Goal: Task Accomplishment & Management: Complete application form

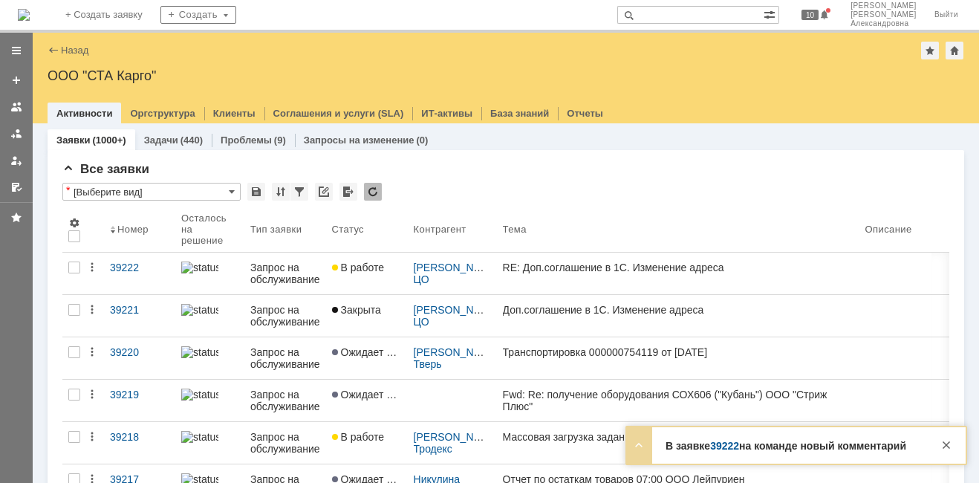
click at [684, 16] on input "text" at bounding box center [690, 15] width 146 height 18
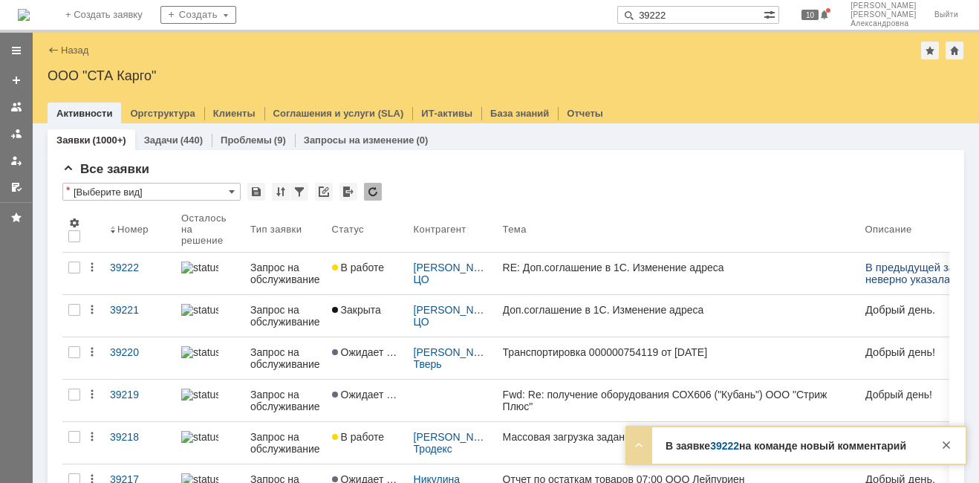
type input "39222"
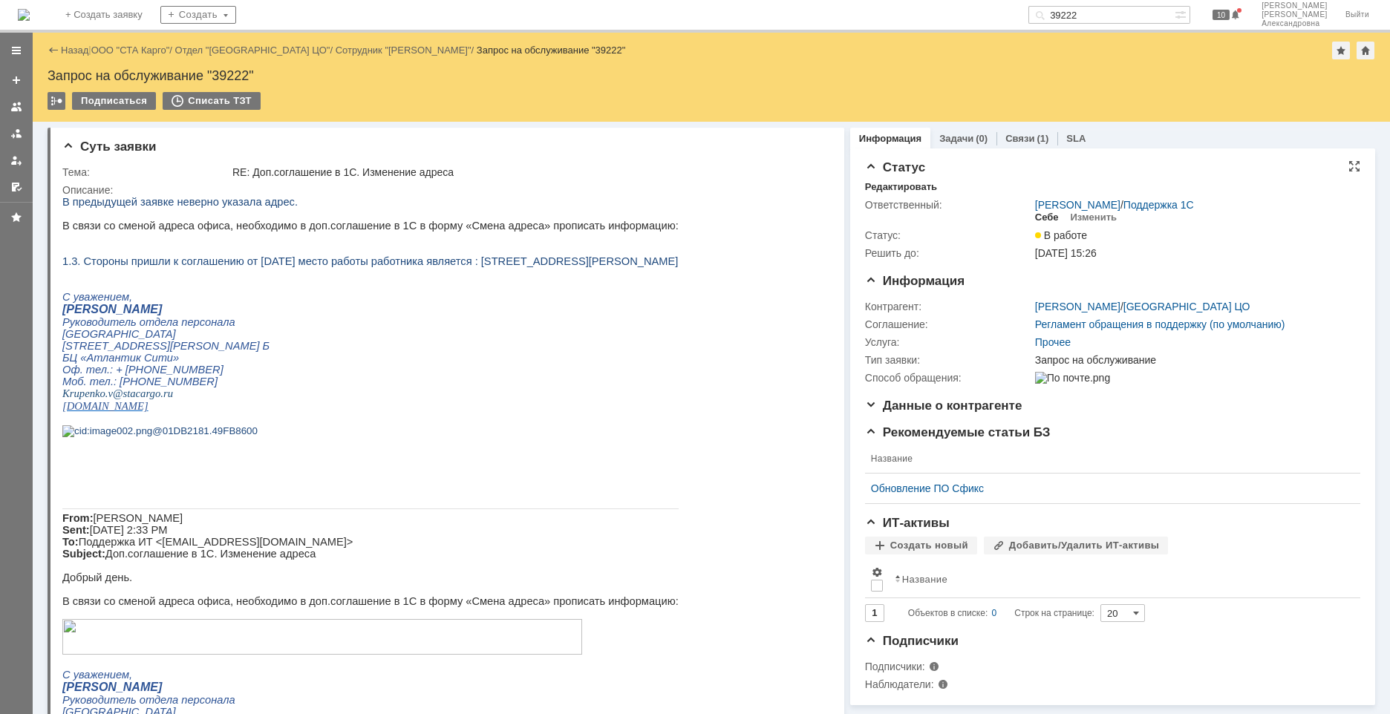
click at [978, 218] on div "Себе" at bounding box center [1047, 218] width 24 height 12
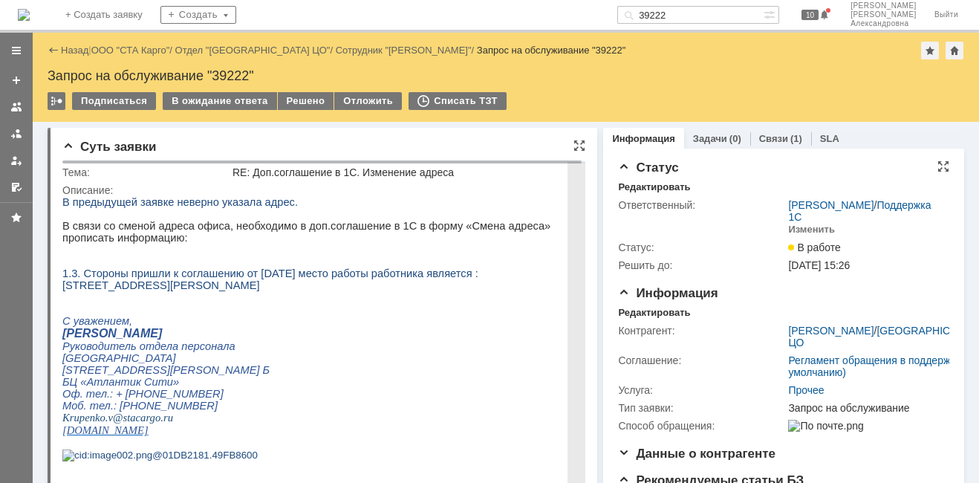
click at [534, 291] on p "1.3. Стороны пришли к соглашению от [DATE] место работы работника является : [S…" at bounding box center [322, 279] width 520 height 24
drag, startPoint x: 489, startPoint y: 285, endPoint x: 529, endPoint y: 298, distance: 42.0
click at [529, 291] on p "1.3. Стороны пришли к соглашению от [DATE] место работы работника является : [S…" at bounding box center [322, 279] width 520 height 24
copy span "197374, [STREET_ADDRESS][PERSON_NAME]"
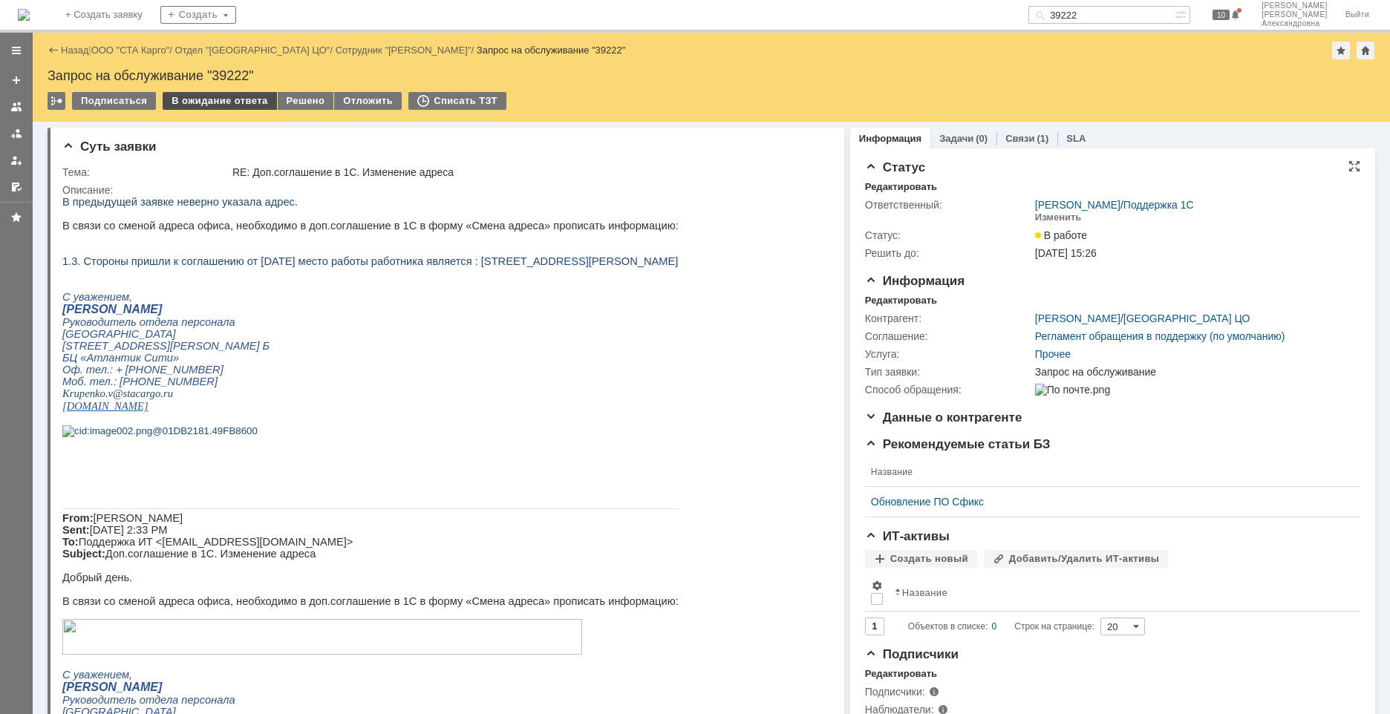
click at [250, 98] on div "В ожидание ответа" at bounding box center [220, 101] width 114 height 18
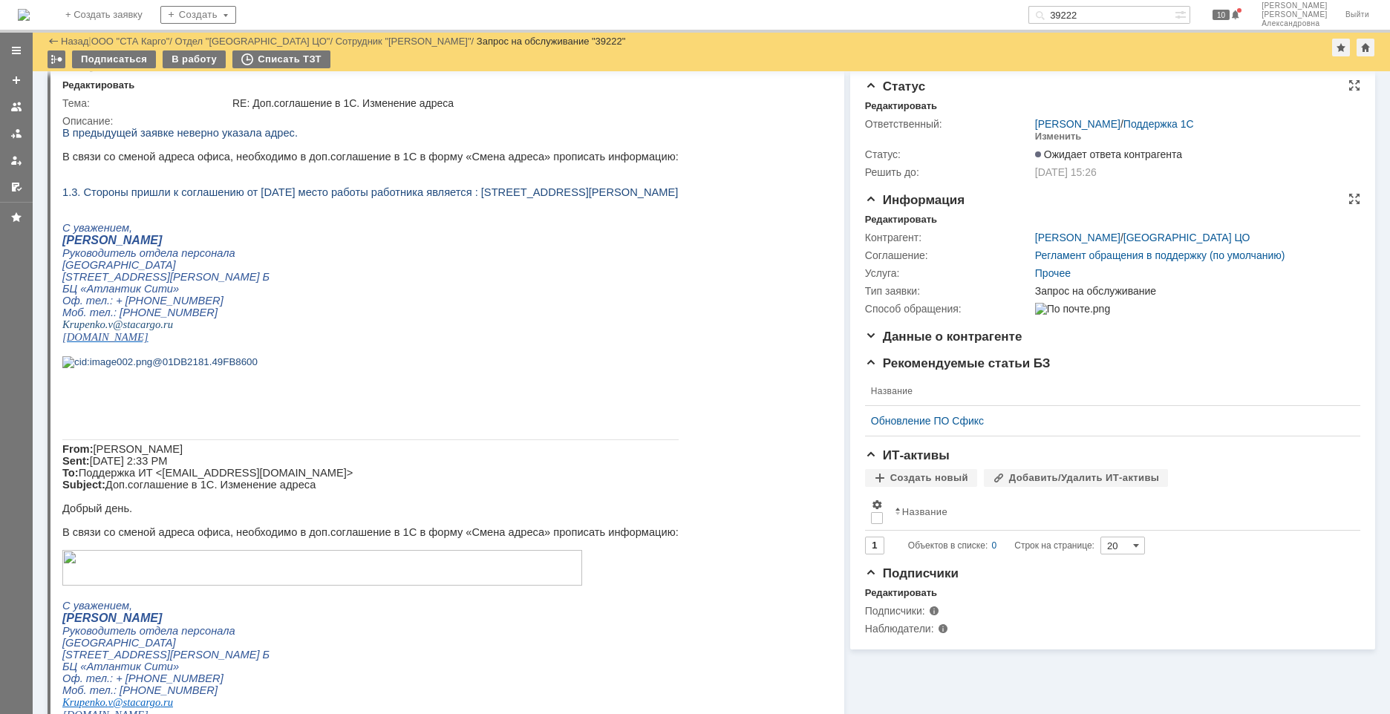
scroll to position [0, 0]
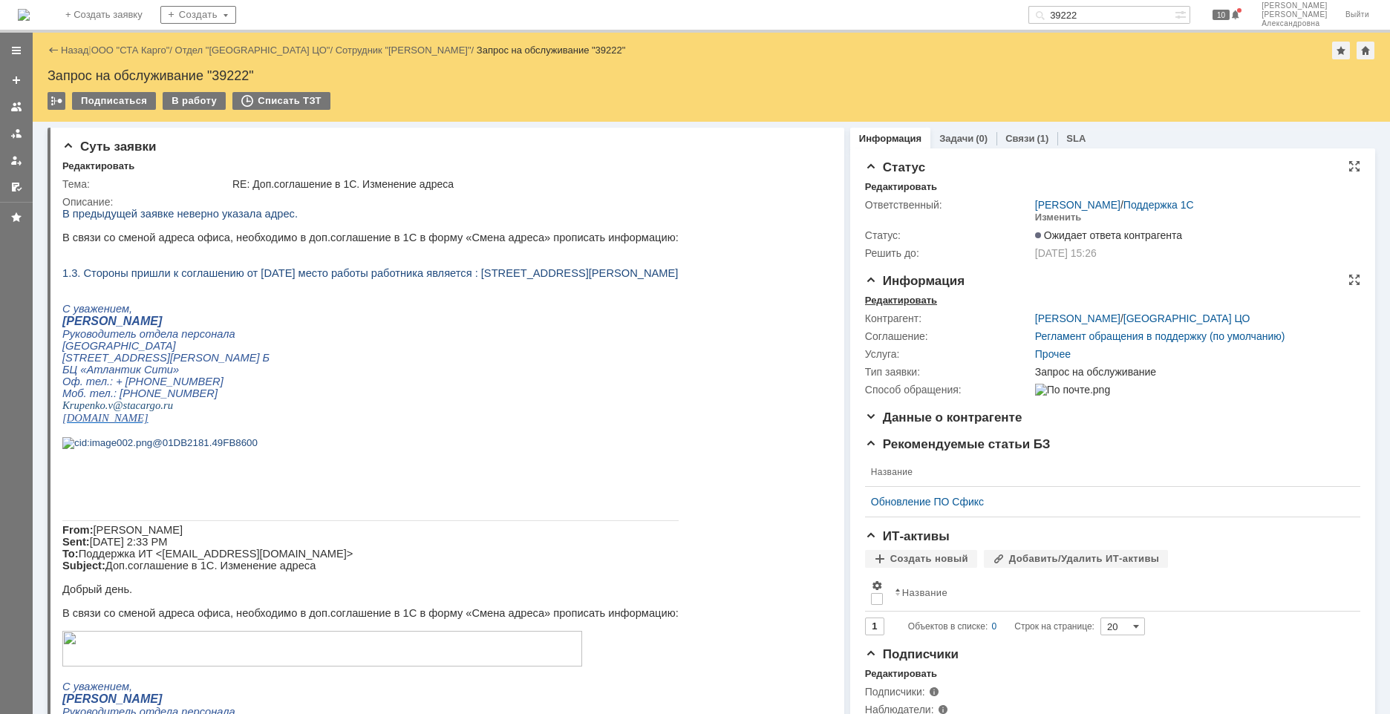
click at [914, 295] on div "Редактировать" at bounding box center [901, 301] width 72 height 12
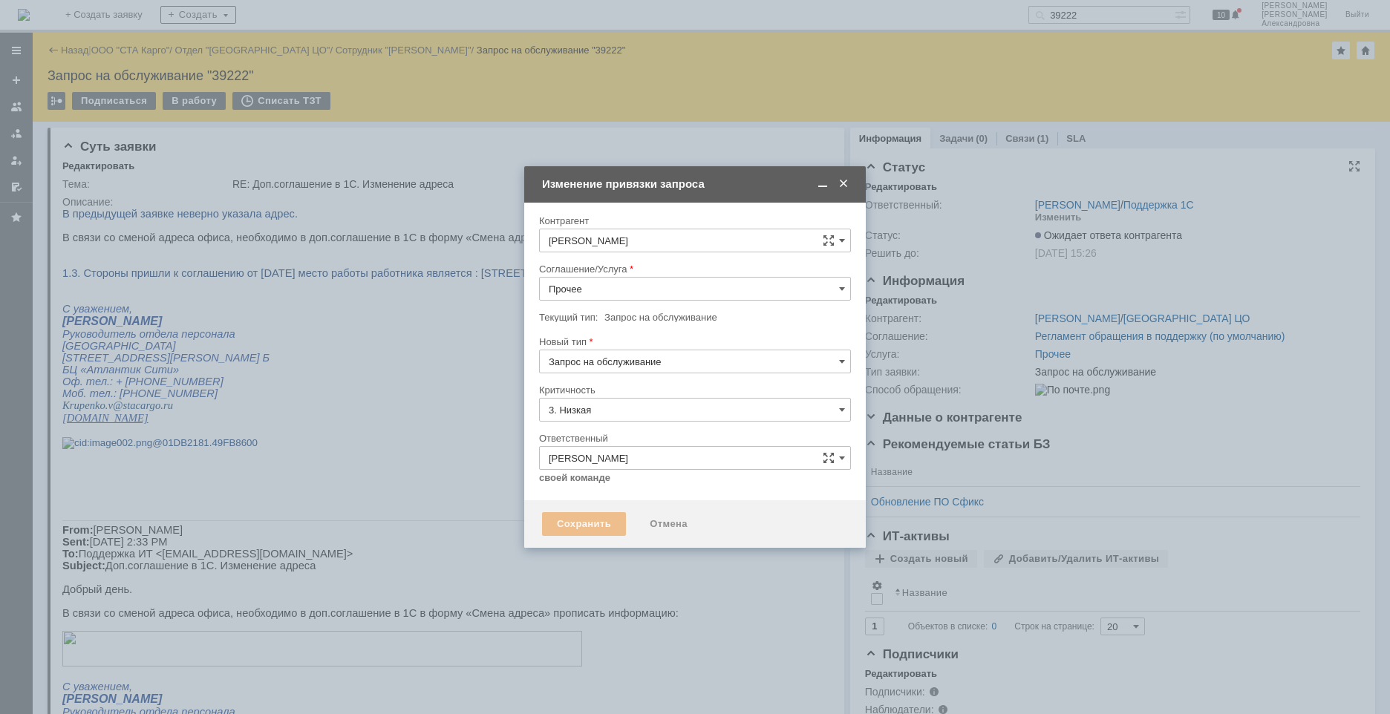
type input "[не указано]"
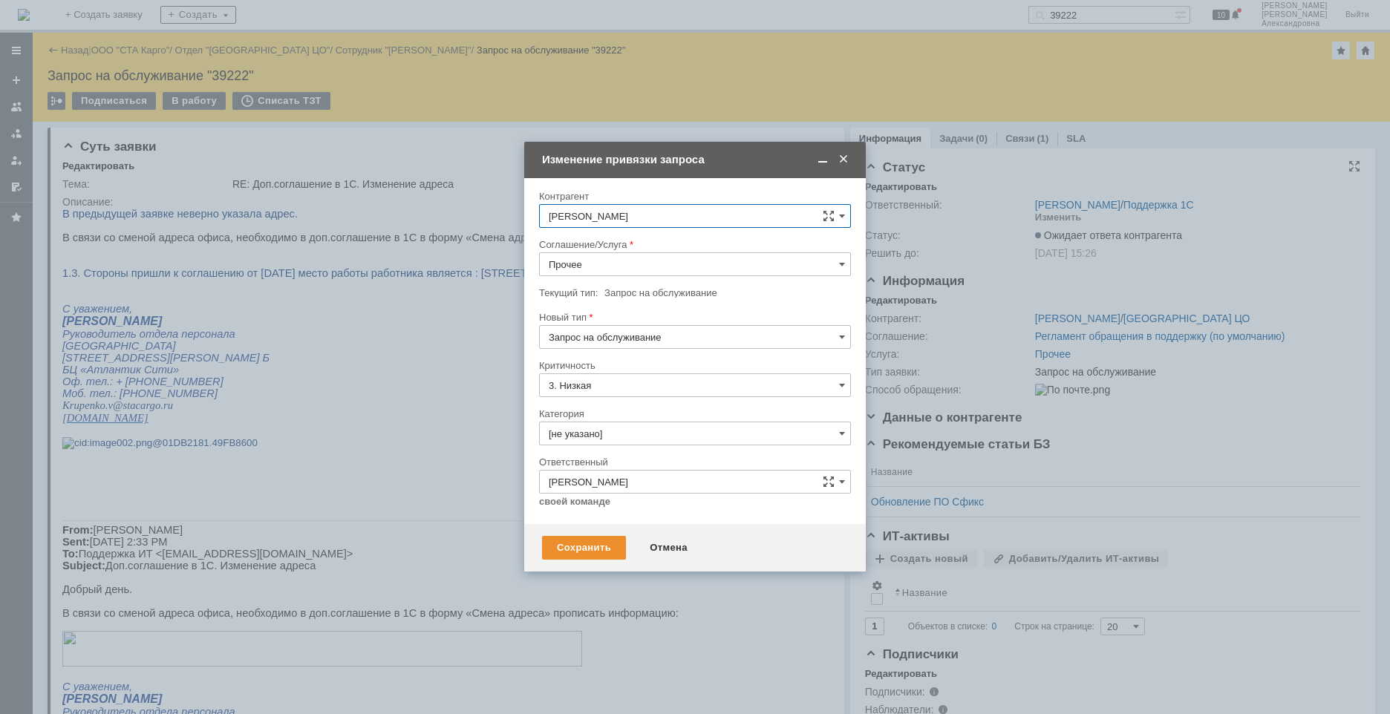
click at [841, 258] on input "Прочее" at bounding box center [695, 265] width 312 height 24
click at [645, 344] on span "1C:Зарплата и Управление Персоналом" at bounding box center [695, 341] width 293 height 12
type input "1C:Зарплата и Управление Персоналом"
click at [645, 433] on input "[не указано]" at bounding box center [695, 434] width 312 height 24
click at [612, 482] on span "Изменение" at bounding box center [695, 510] width 293 height 12
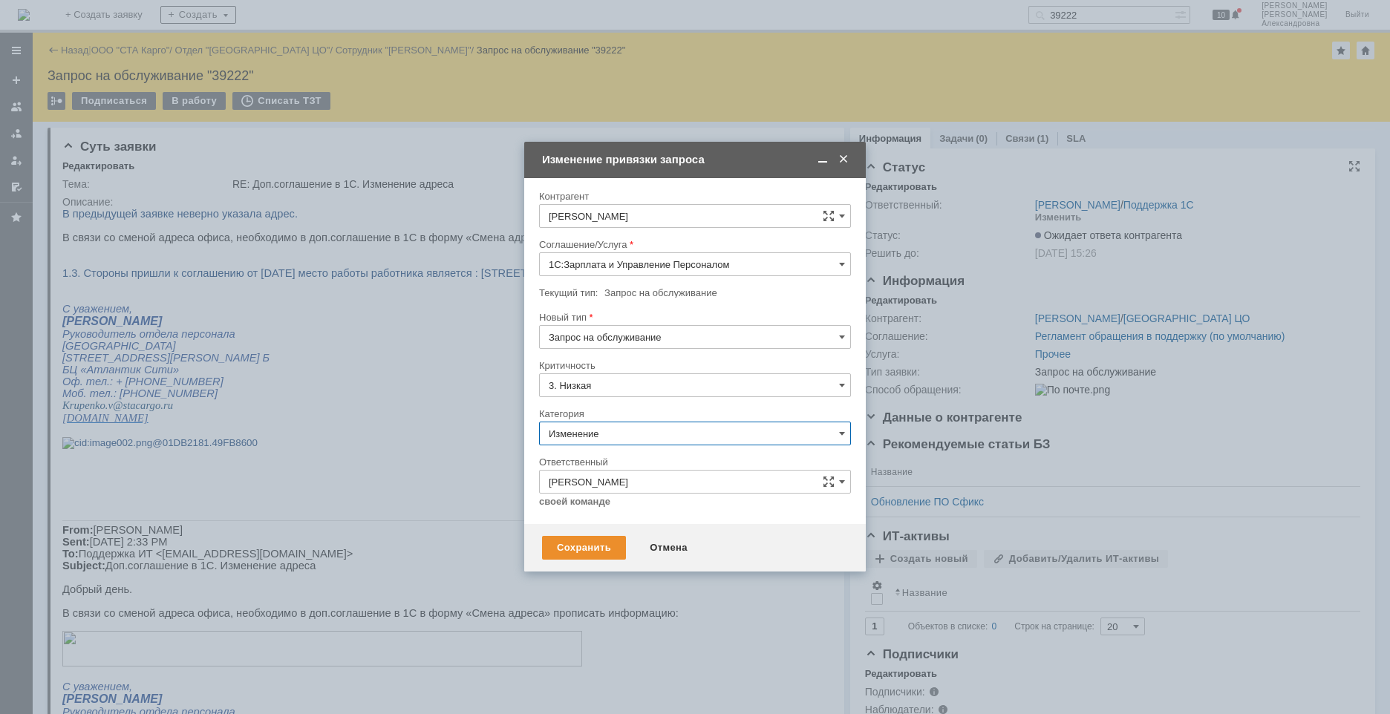
click at [644, 431] on input "Изменение" at bounding box center [695, 434] width 312 height 24
click at [596, 482] on span "Изменение" at bounding box center [695, 510] width 293 height 12
type input "Изменение"
click at [729, 343] on input "Запрос на обслуживание" at bounding box center [695, 337] width 312 height 24
click at [625, 416] on span "Инцидент" at bounding box center [695, 414] width 293 height 12
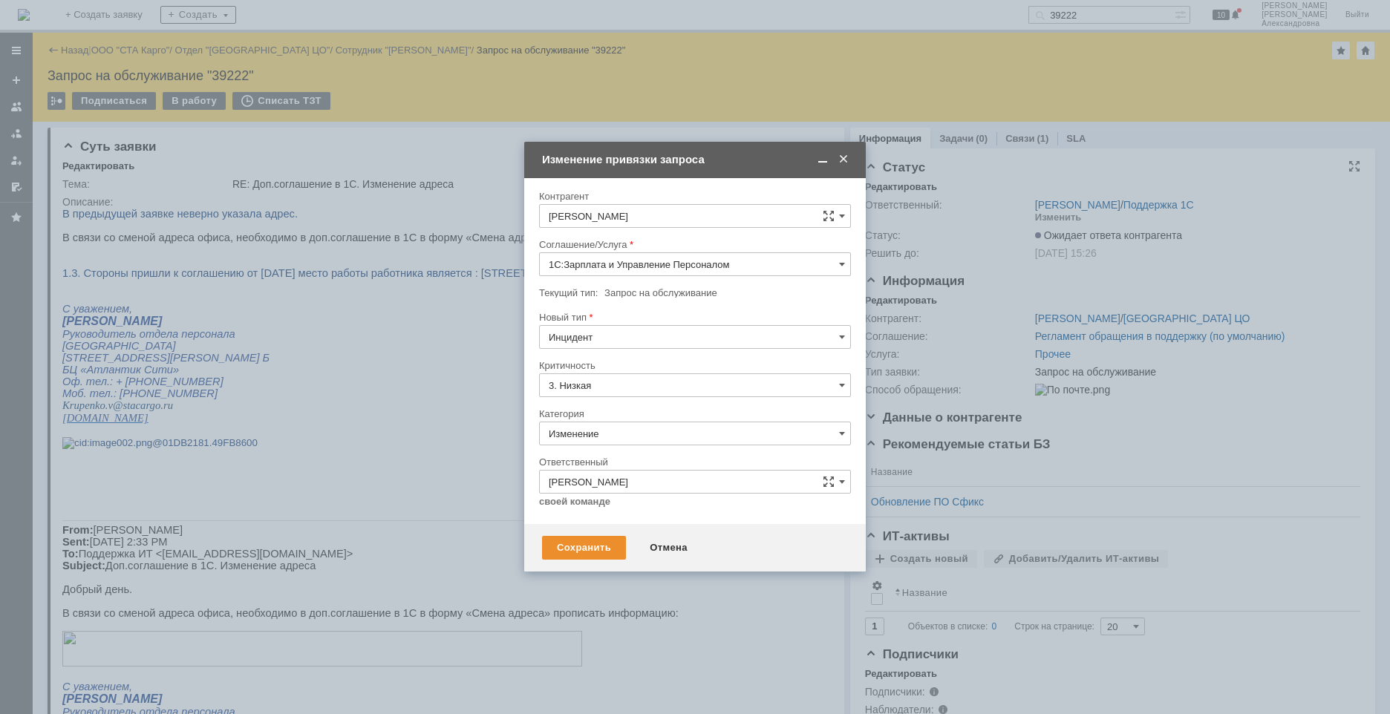
type input "Инцидент"
click at [666, 482] on div "Отмена" at bounding box center [669, 548] width 68 height 24
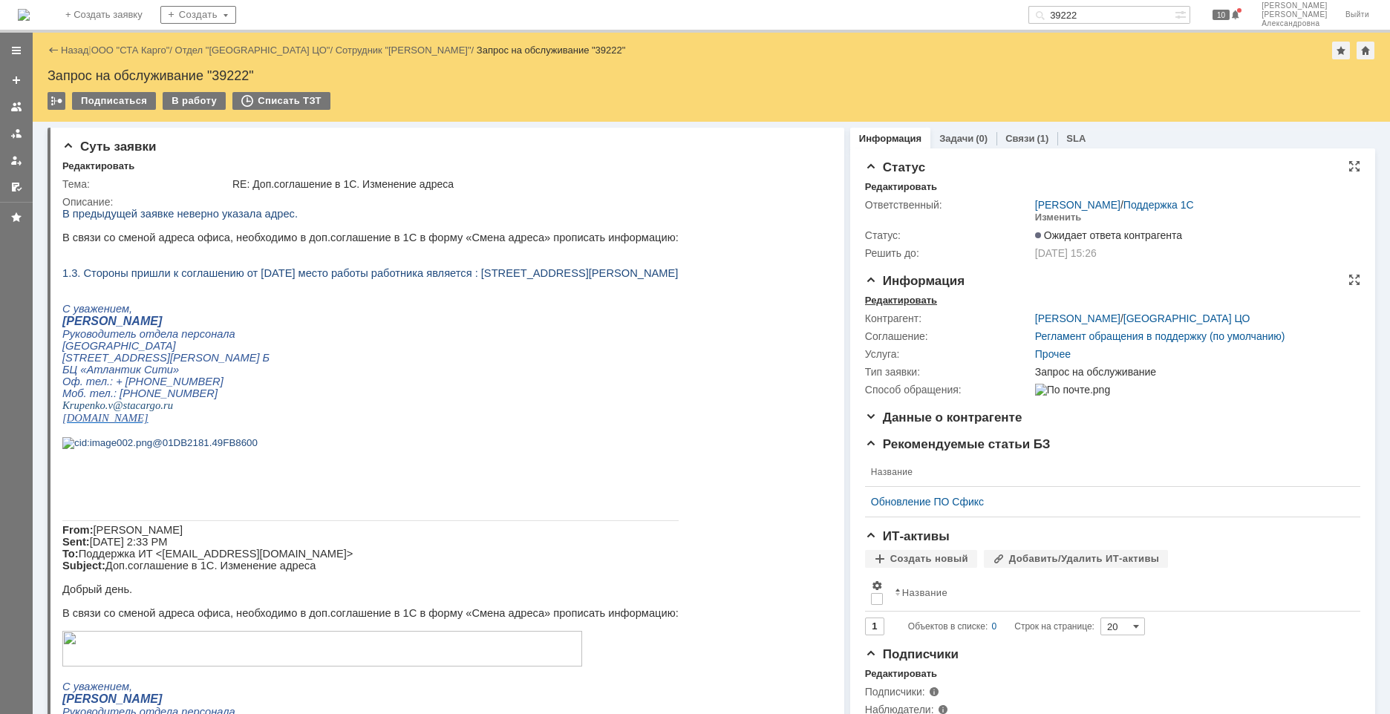
click at [902, 300] on div "Редактировать" at bounding box center [901, 301] width 72 height 12
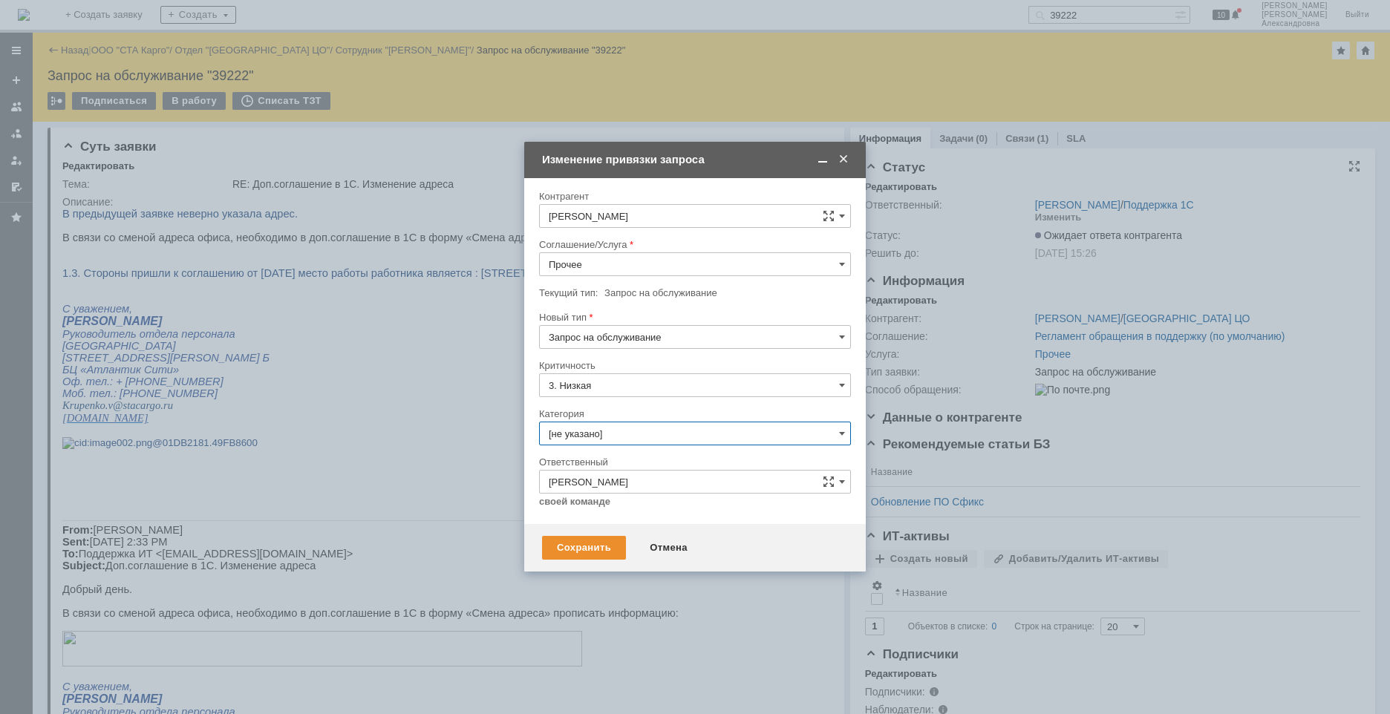
click at [812, 441] on input "[не указано]" at bounding box center [695, 434] width 312 height 24
click at [596, 482] on span "Изменение" at bounding box center [695, 510] width 293 height 12
type input "Изменение"
click at [841, 261] on span at bounding box center [842, 264] width 6 height 12
click at [628, 339] on span "1C:Зарплата и Управление Персоналом" at bounding box center [695, 341] width 293 height 12
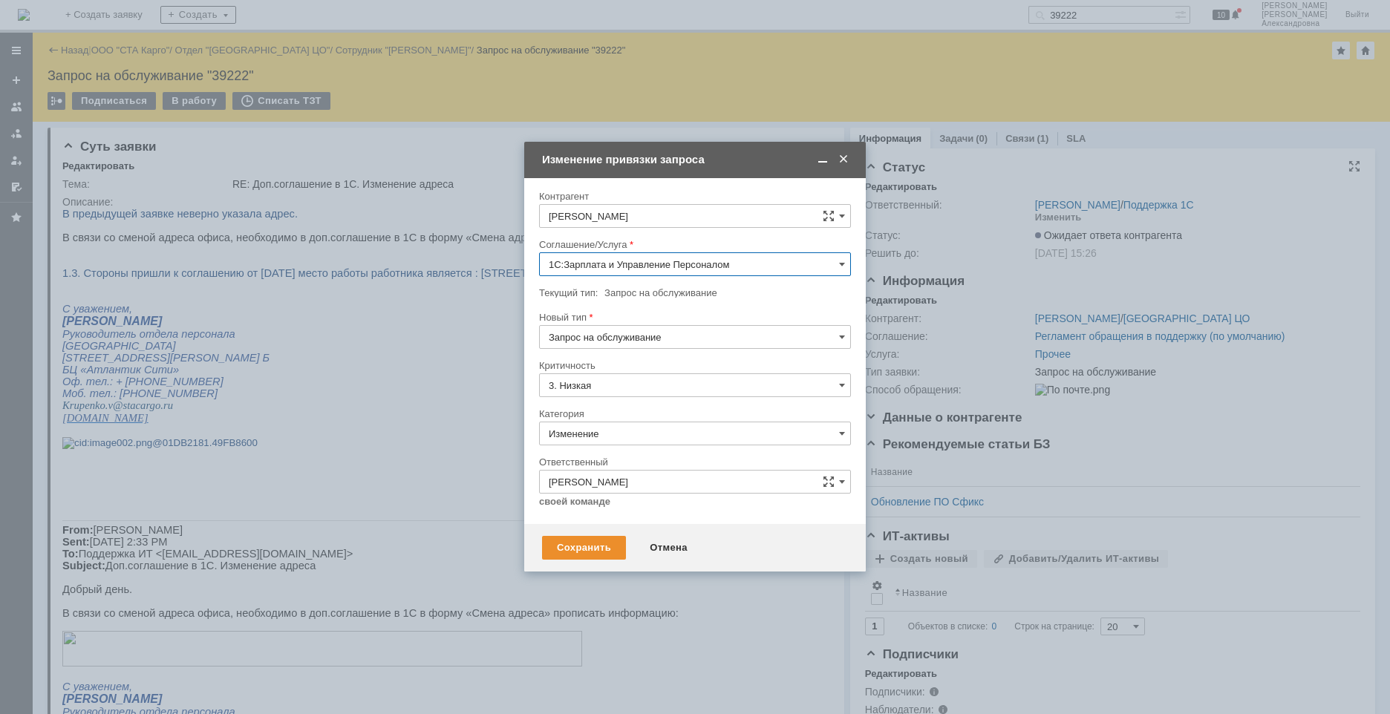
type input "1C:Зарплата и Управление Персоналом"
click at [601, 482] on div "Сохранить" at bounding box center [584, 548] width 84 height 24
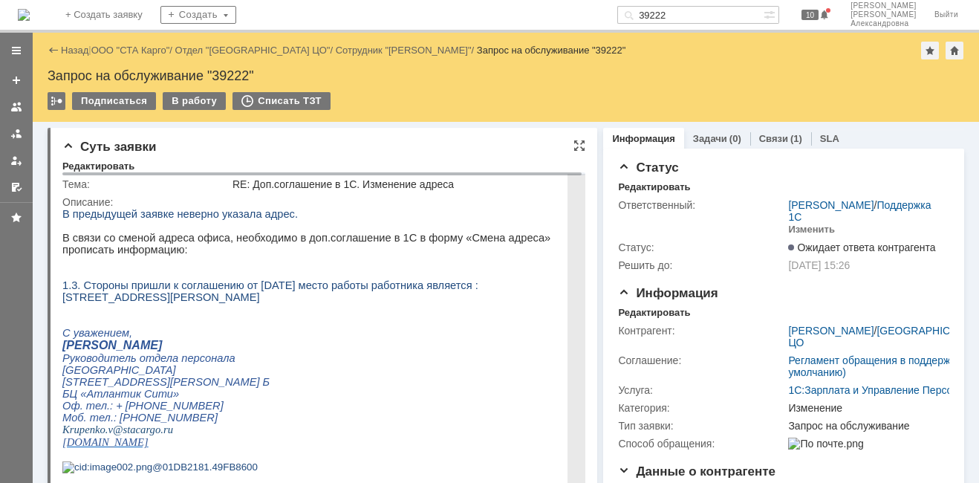
drag, startPoint x: 532, startPoint y: 311, endPoint x: 491, endPoint y: 296, distance: 43.5
click at [491, 296] on p "1.3. Стороны пришли к соглашению от [DATE] место работы работника является : [S…" at bounding box center [322, 291] width 520 height 24
copy span "197374, [STREET_ADDRESS][PERSON_NAME]"
